Goal: Task Accomplishment & Management: Manage account settings

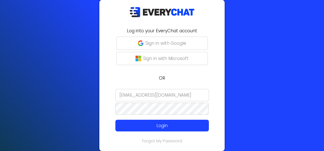
drag, startPoint x: 182, startPoint y: 96, endPoint x: 123, endPoint y: 94, distance: 59.2
click at [123, 94] on input "[EMAIL_ADDRESS][DOMAIN_NAME]" at bounding box center [162, 95] width 94 height 12
click at [135, 95] on input "[EMAIL_ADDRESS][DOMAIN_NAME]" at bounding box center [162, 95] width 94 height 12
click at [128, 96] on input "[EMAIL_ADDRESS][DOMAIN_NAME]" at bounding box center [162, 95] width 94 height 12
click at [134, 97] on input "[EMAIL_ADDRESS][DOMAIN_NAME]" at bounding box center [162, 95] width 94 height 12
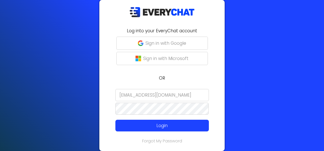
type input "Malmullins@executivelawncare.net"
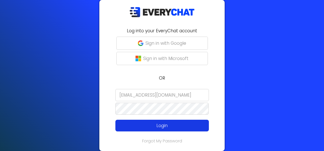
click at [160, 126] on p "Login" at bounding box center [162, 126] width 75 height 7
